Goal: Find contact information: Obtain details needed to contact an individual or organization

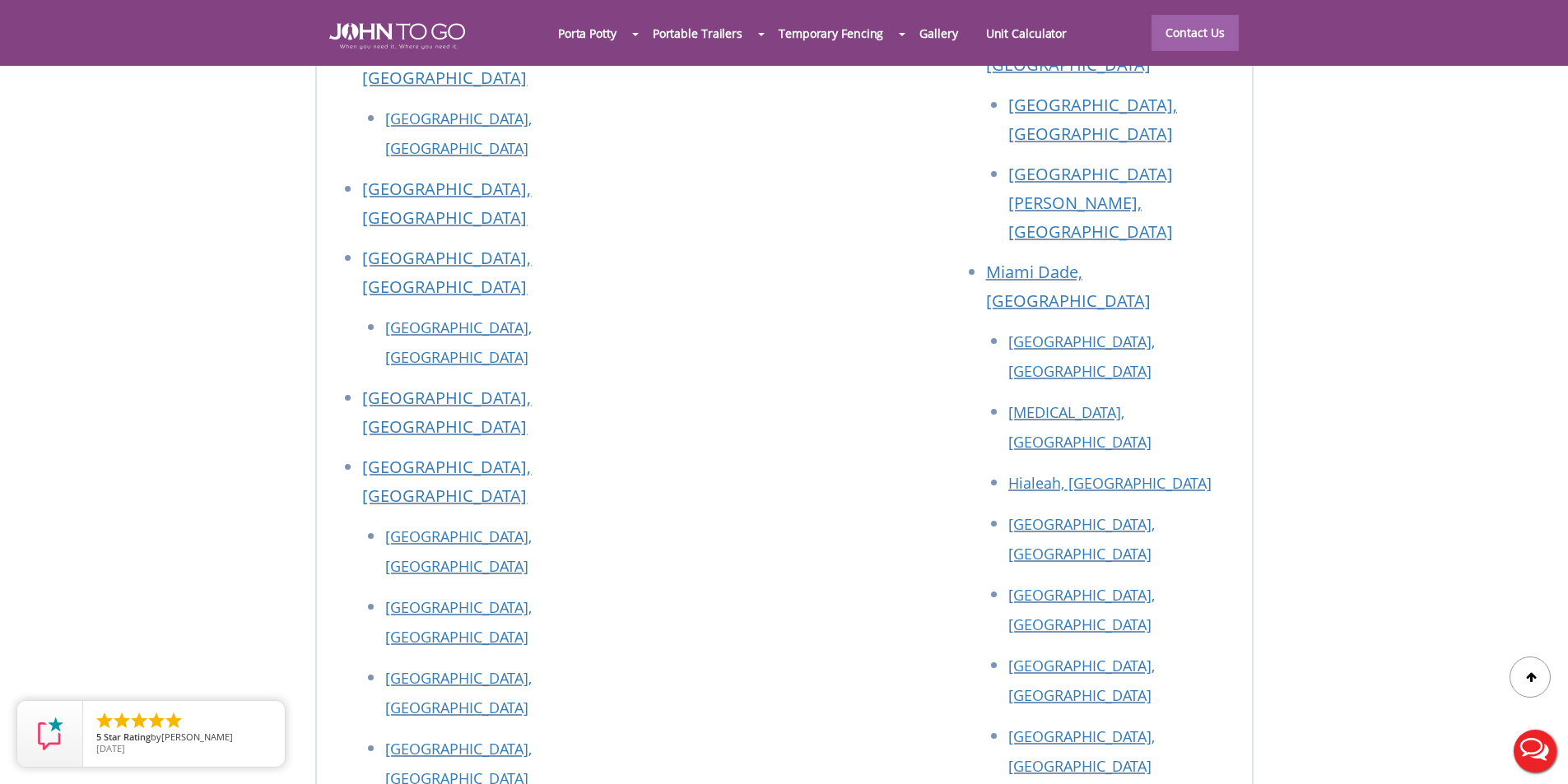
scroll to position [7386, 0]
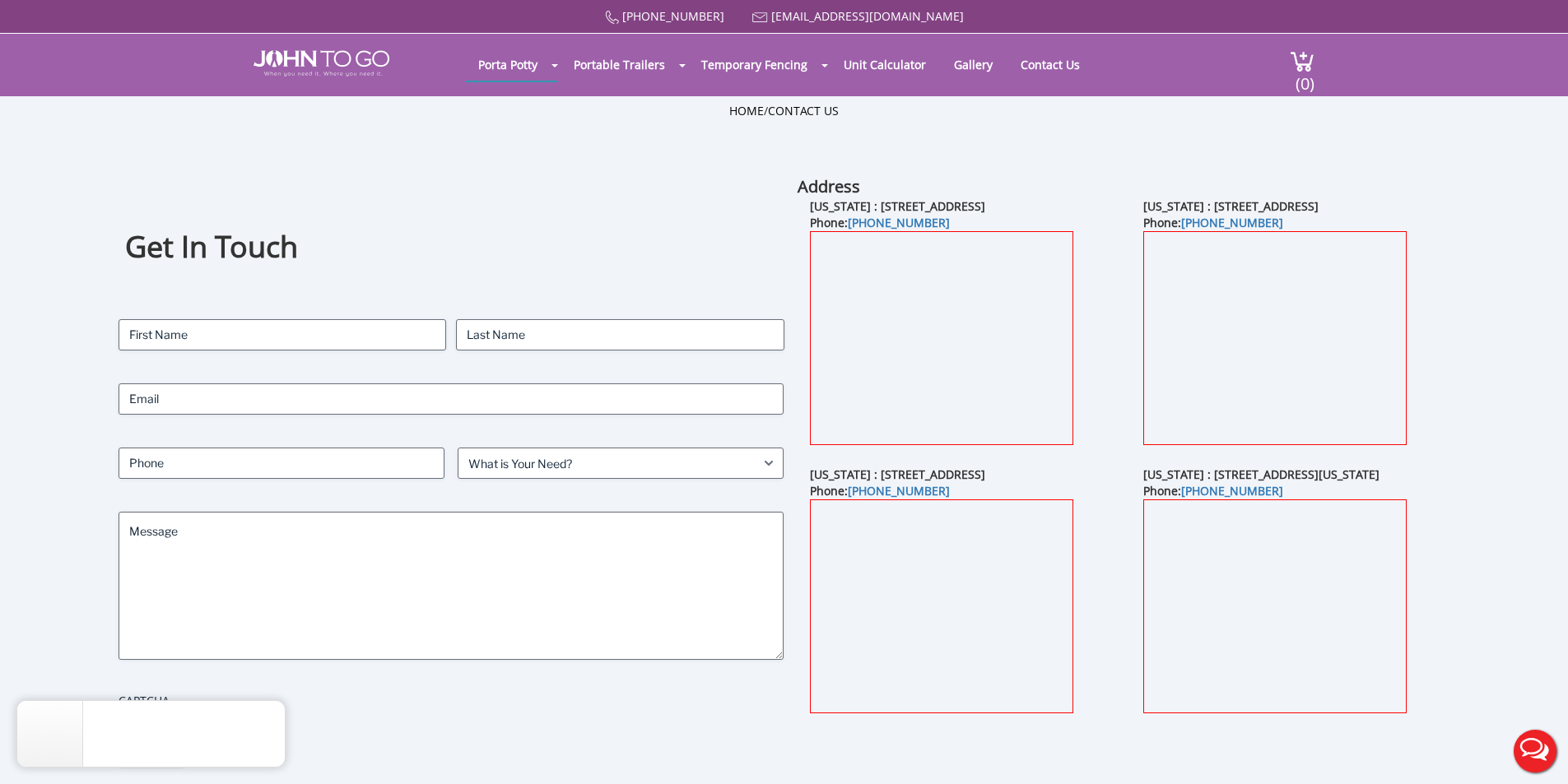
click at [1068, 144] on div "Home / Contact Us" at bounding box center [784, 136] width 963 height 66
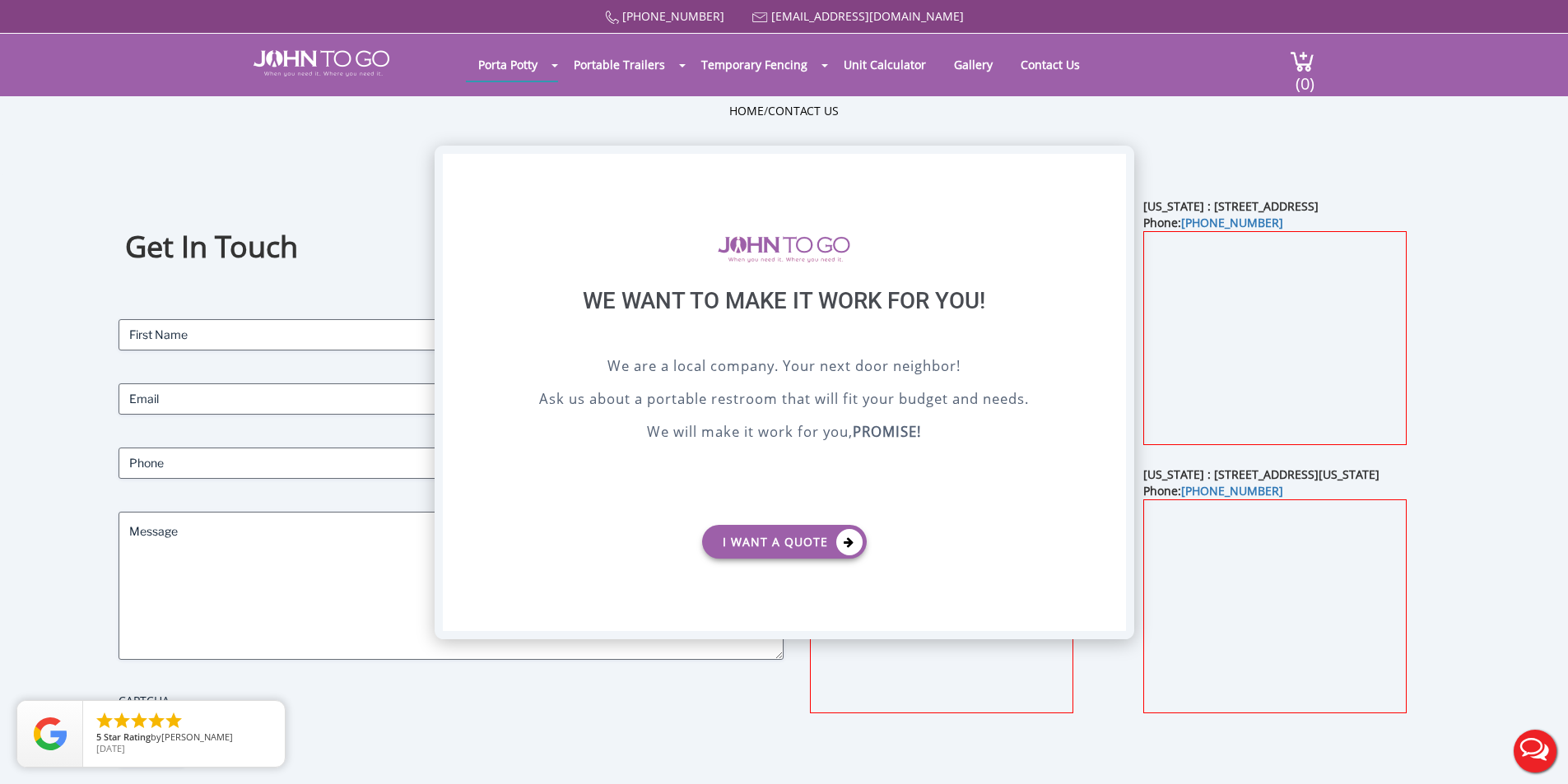
click at [1111, 160] on div "X" at bounding box center [1112, 168] width 26 height 28
